Goal: Check status: Check status

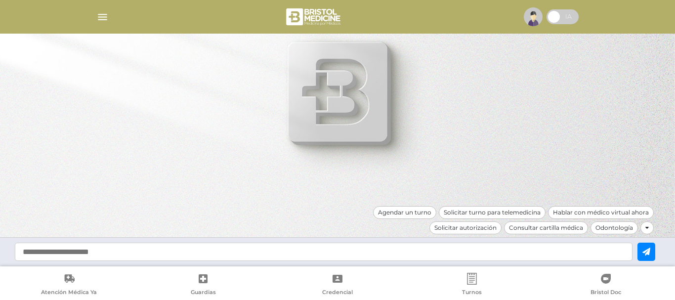
click at [102, 17] on img "button" at bounding box center [102, 17] width 12 height 12
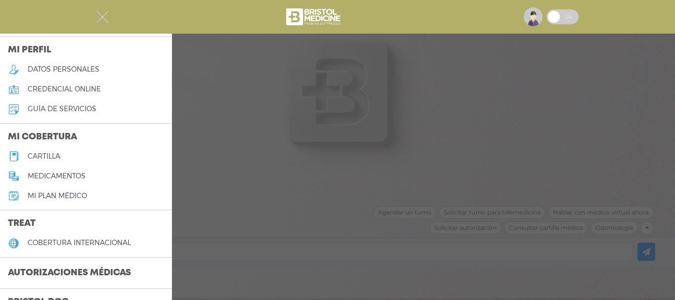
scroll to position [148, 0]
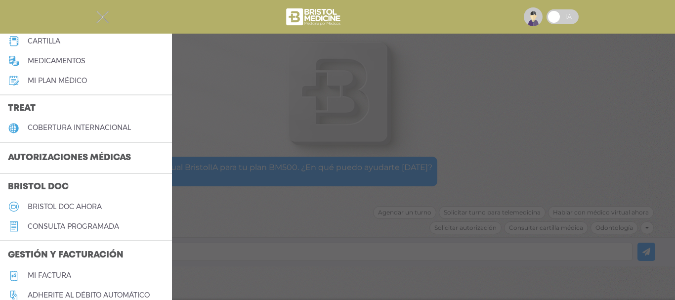
click at [91, 160] on h3 "Autorizaciones médicas" at bounding box center [69, 158] width 139 height 19
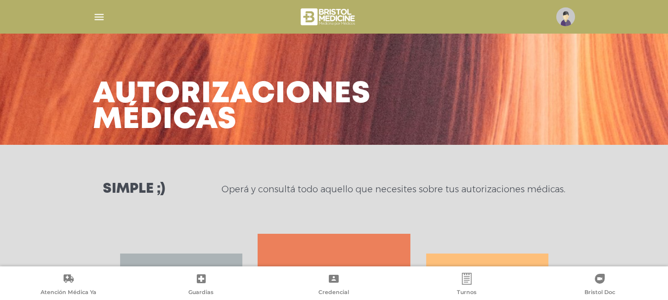
scroll to position [196, 0]
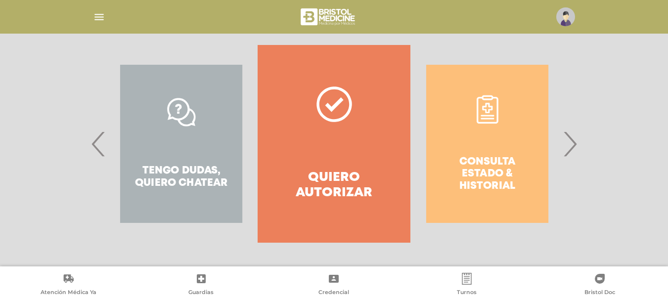
click at [497, 145] on div "Consulta estado & historial" at bounding box center [487, 144] width 153 height 198
click at [571, 145] on span "›" at bounding box center [569, 143] width 19 height 53
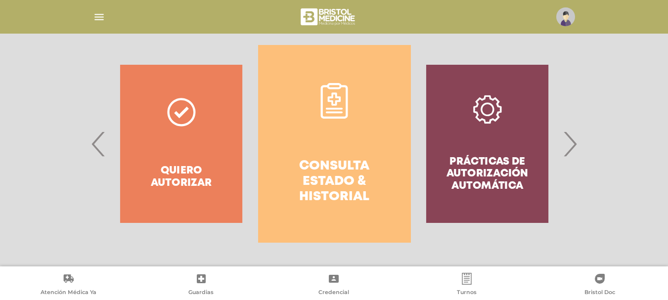
click at [287, 148] on link "Consulta estado & historial" at bounding box center [334, 144] width 153 height 198
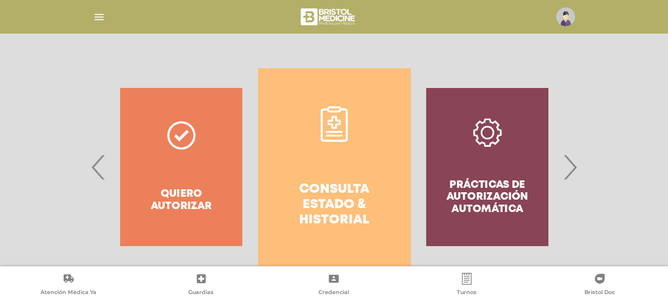
scroll to position [168, 0]
